Goal: Task Accomplishment & Management: Manage account settings

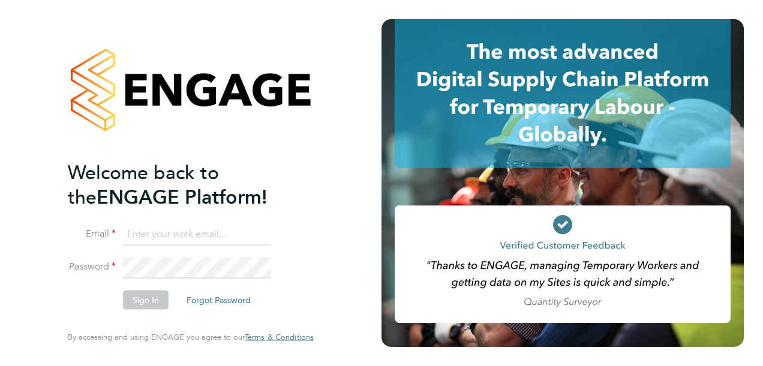
type input "[PERSON_NAME][EMAIL_ADDRESS][PERSON_NAME][DOMAIN_NAME]"
click at [141, 297] on button "Sign In" at bounding box center [146, 300] width 46 height 19
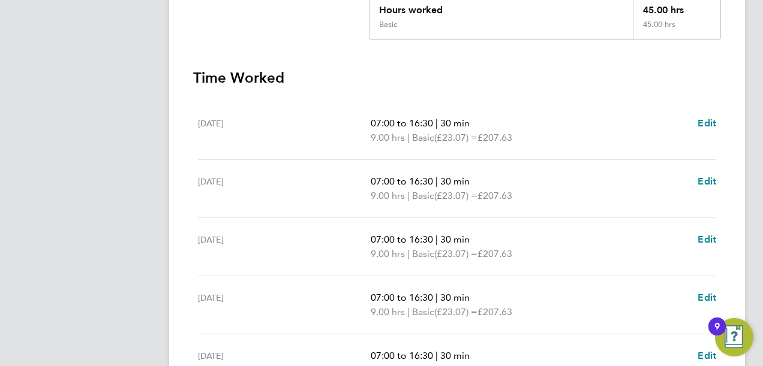
scroll to position [480, 0]
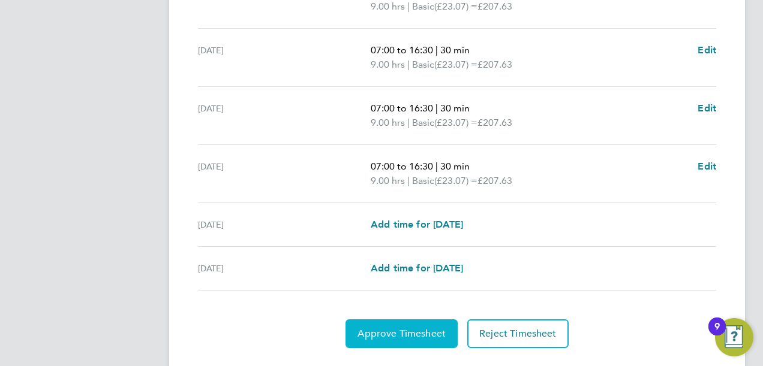
click at [414, 330] on span "Approve Timesheet" at bounding box center [401, 334] width 88 height 12
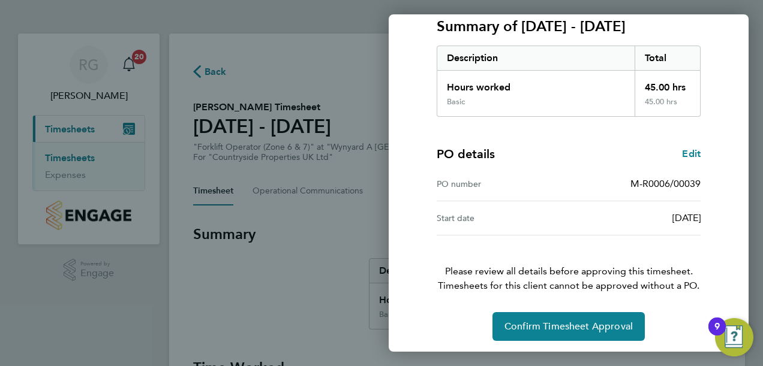
scroll to position [173, 0]
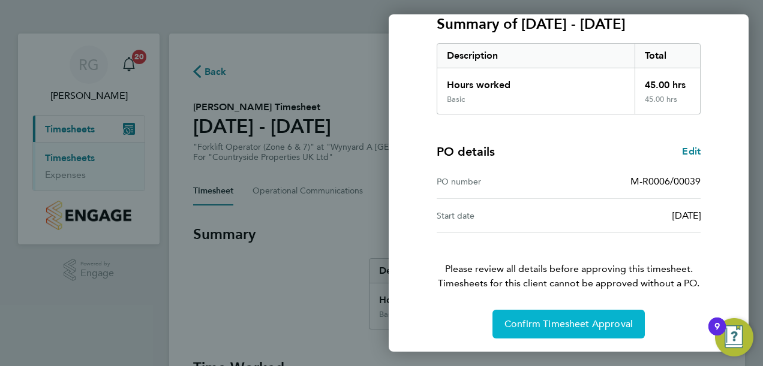
click at [567, 320] on span "Confirm Timesheet Approval" at bounding box center [568, 324] width 128 height 12
